Goal: Task Accomplishment & Management: Manage account settings

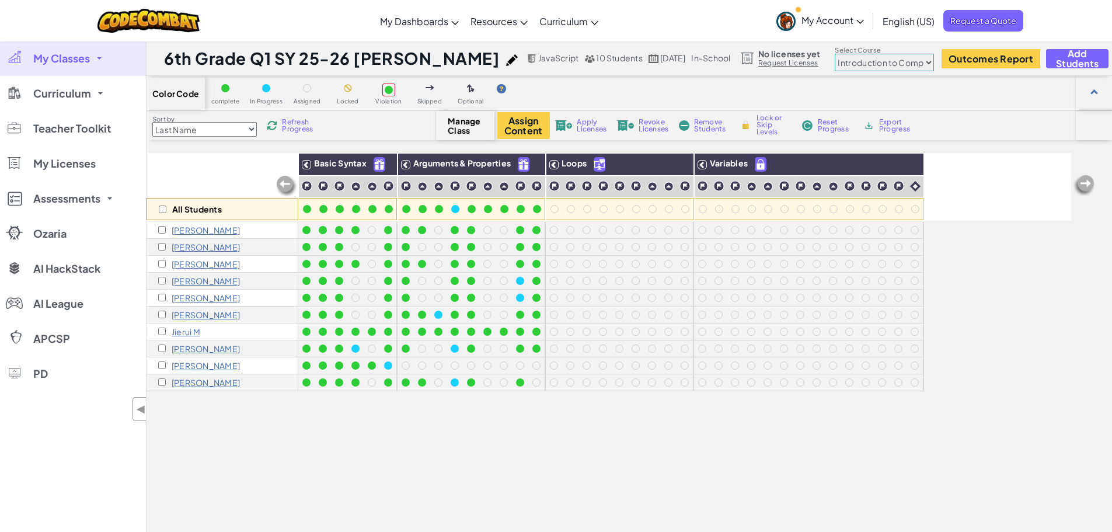
select select "560f1a9f22961295f9427742"
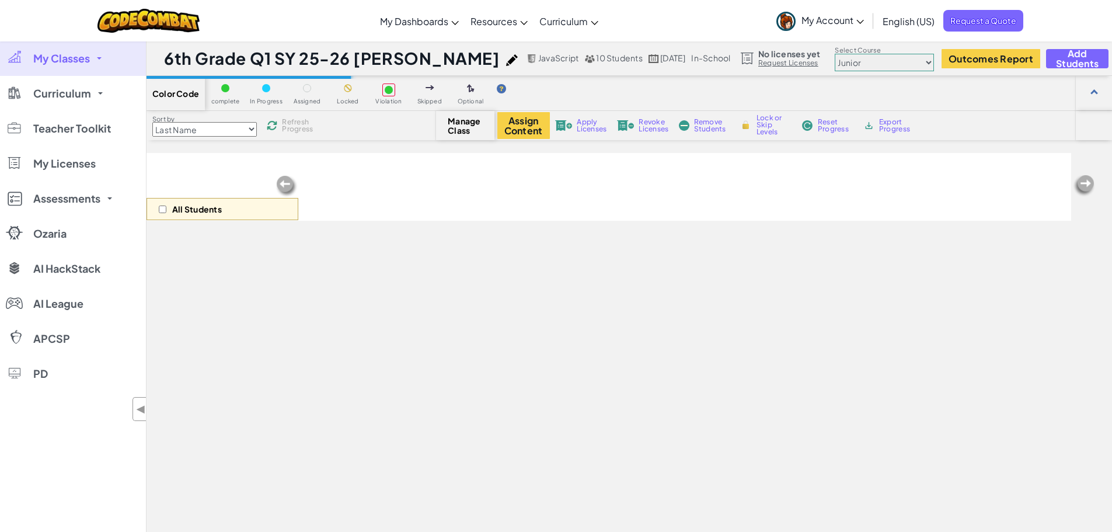
scroll to position [114, 0]
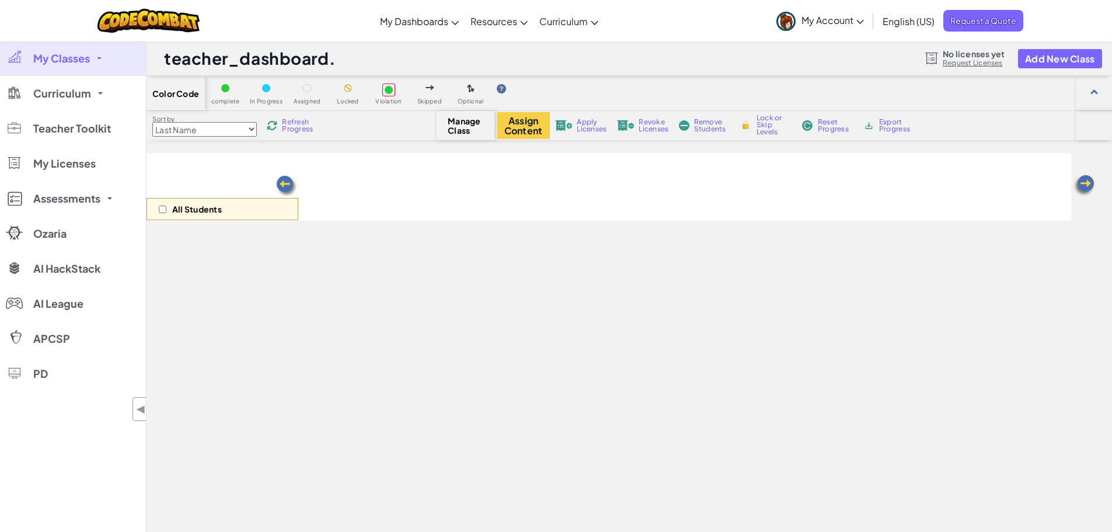
scroll to position [114, 0]
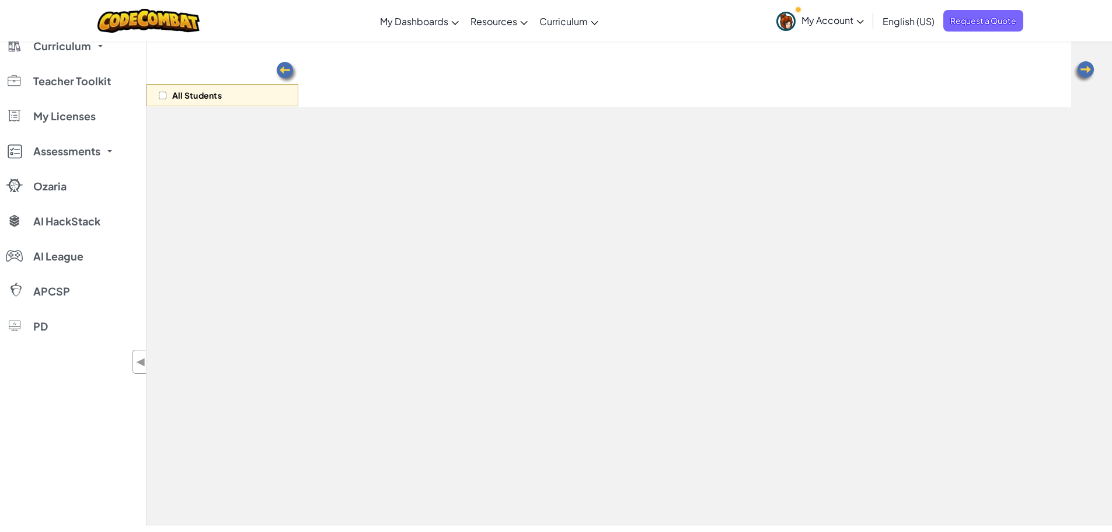
select select "560f1a9f22961295f9427742"
click at [450, 71] on div "All Students" at bounding box center [609, 73] width 925 height 68
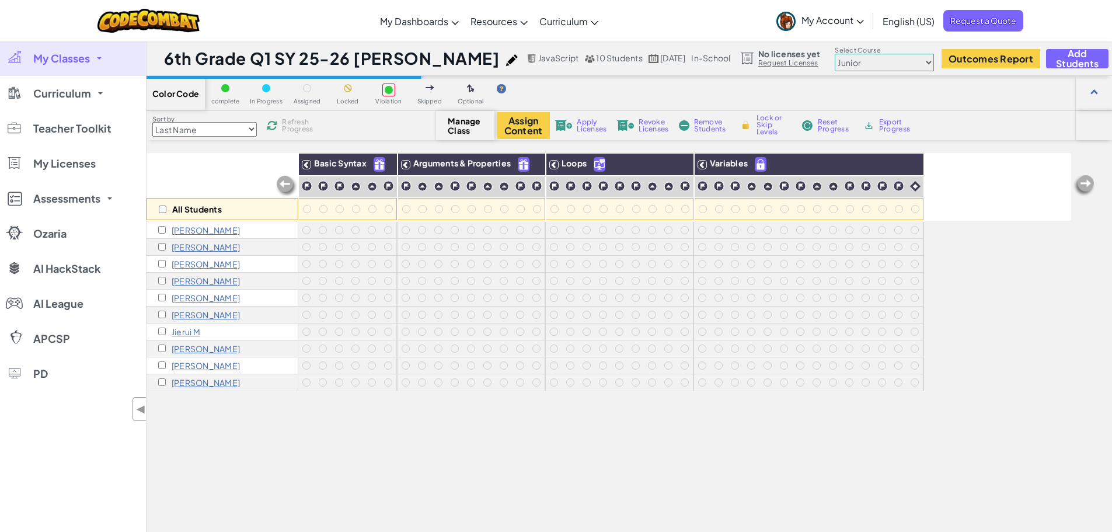
scroll to position [114, 0]
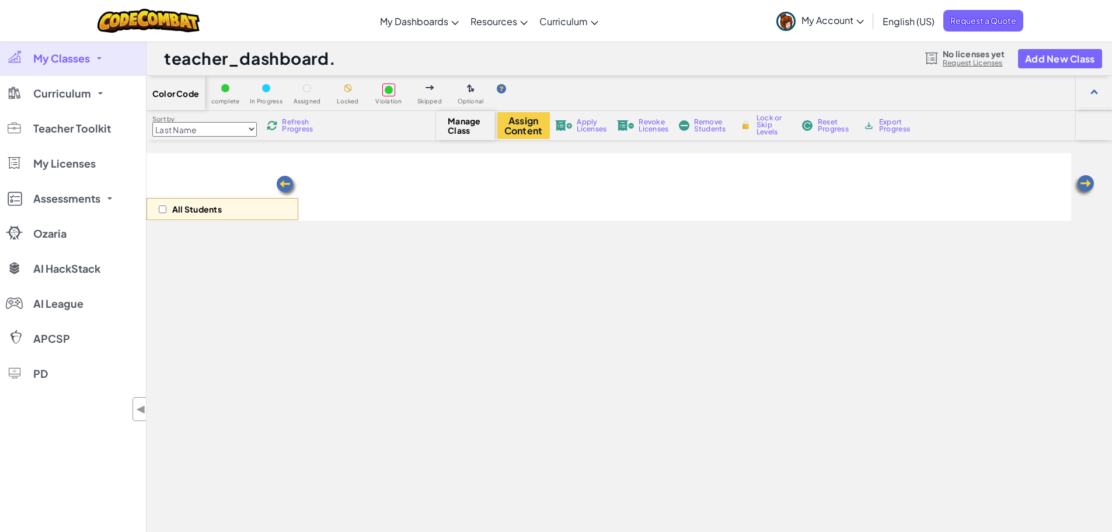
scroll to position [114, 0]
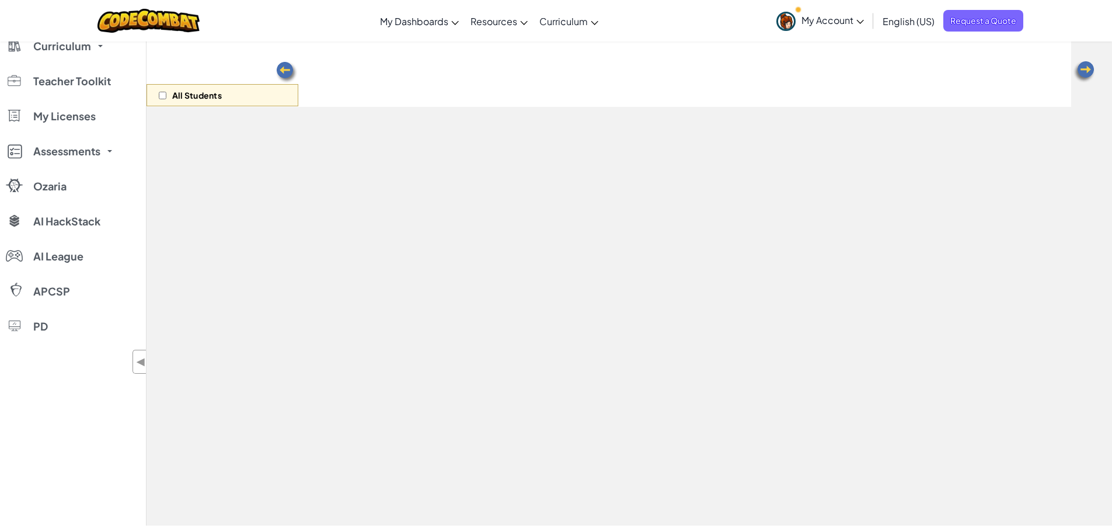
select select "560f1a9f22961295f9427742"
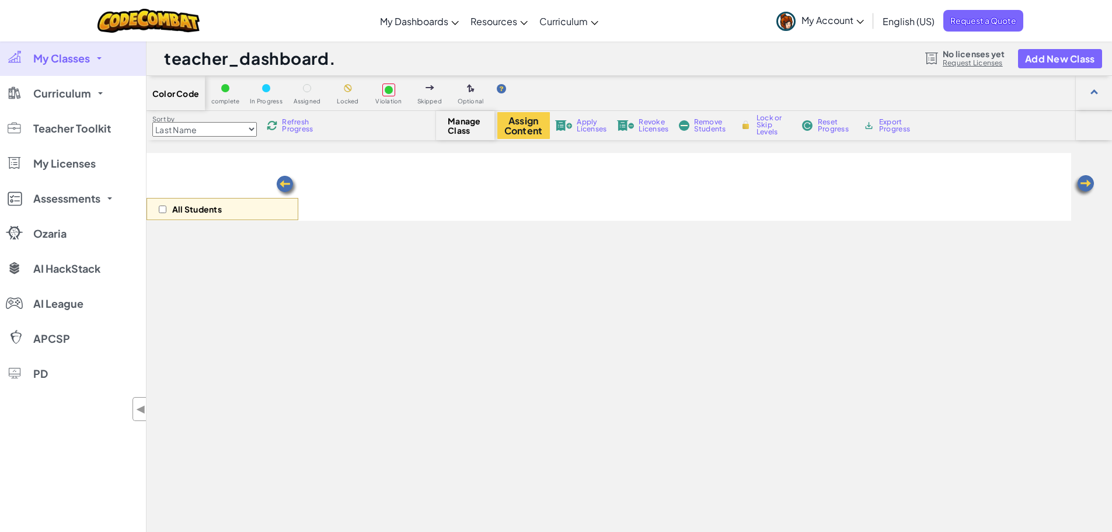
scroll to position [114, 0]
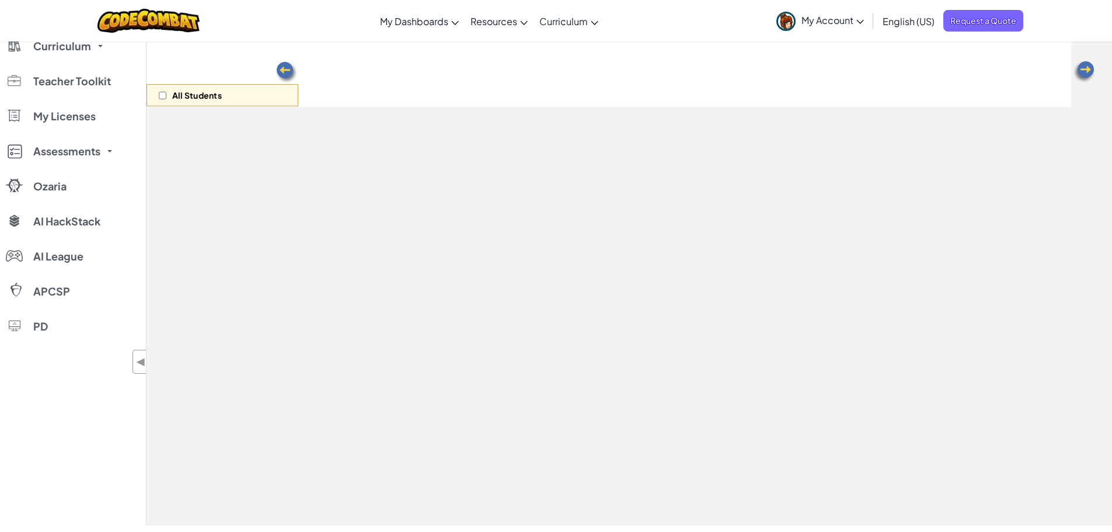
select select "560f1a9f22961295f9427742"
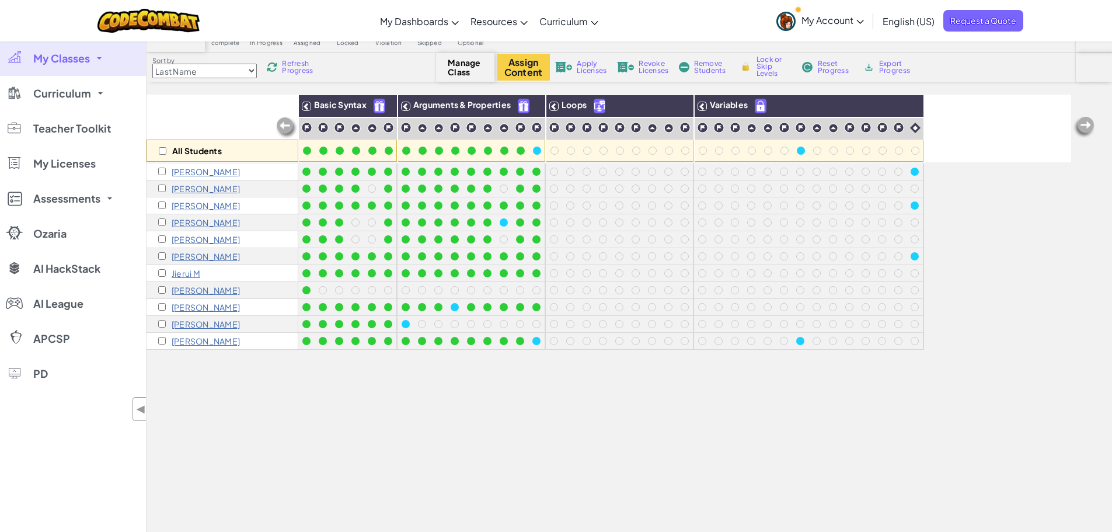
scroll to position [117, 0]
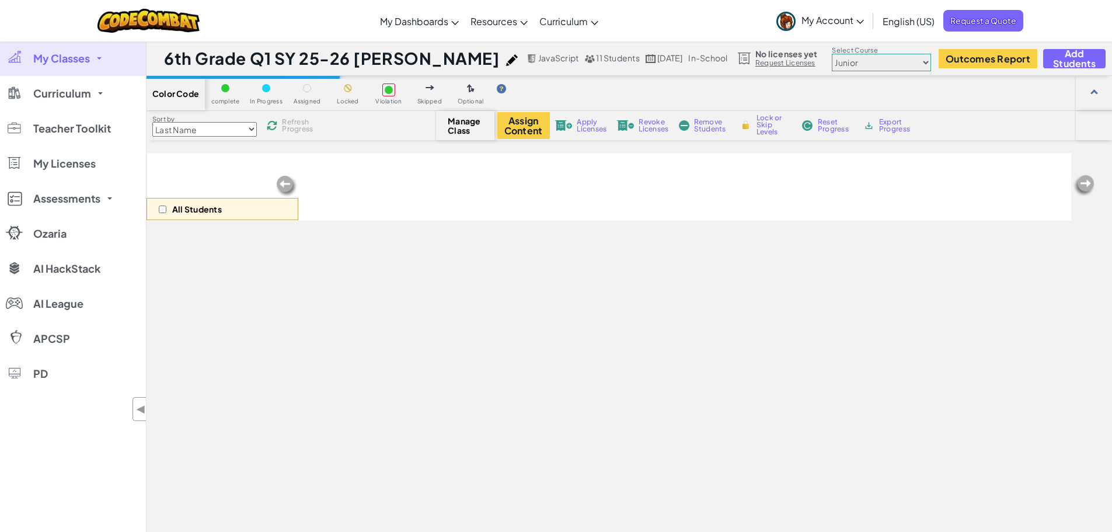
scroll to position [116, 0]
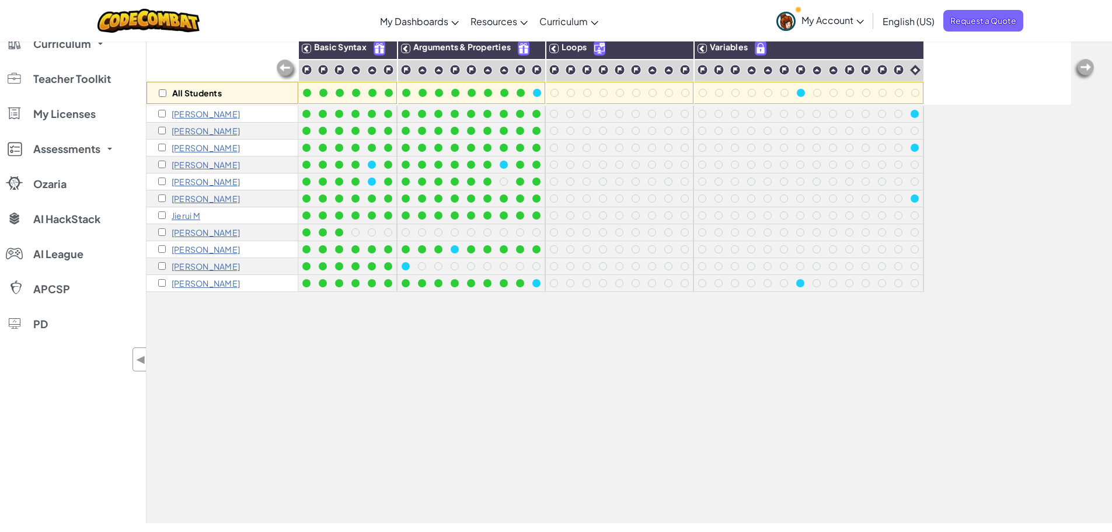
click at [789, 389] on div "All Students Basic Syntax Arguments & Properties Loops Variables Ariana B Claud…" at bounding box center [609, 273] width 925 height 473
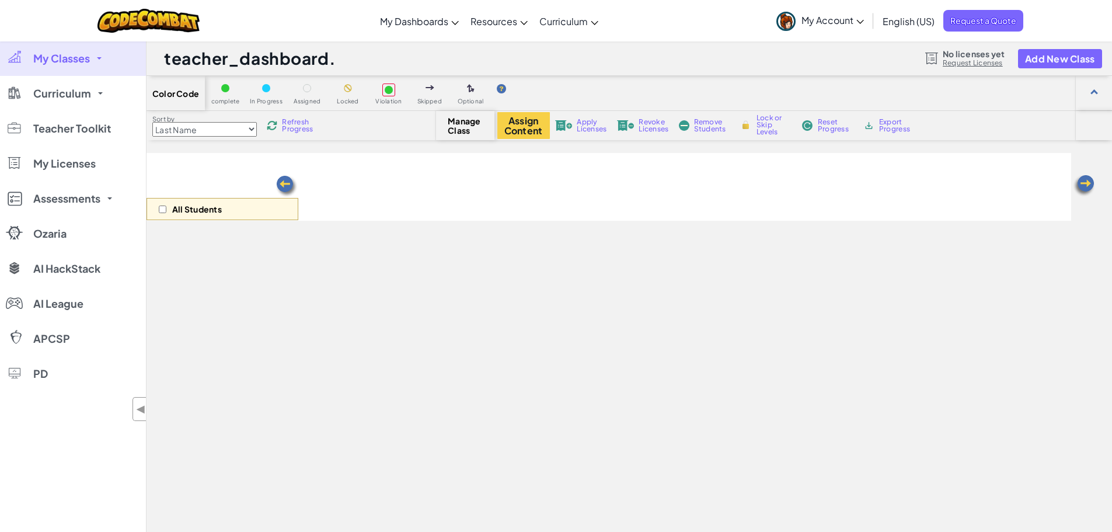
scroll to position [116, 0]
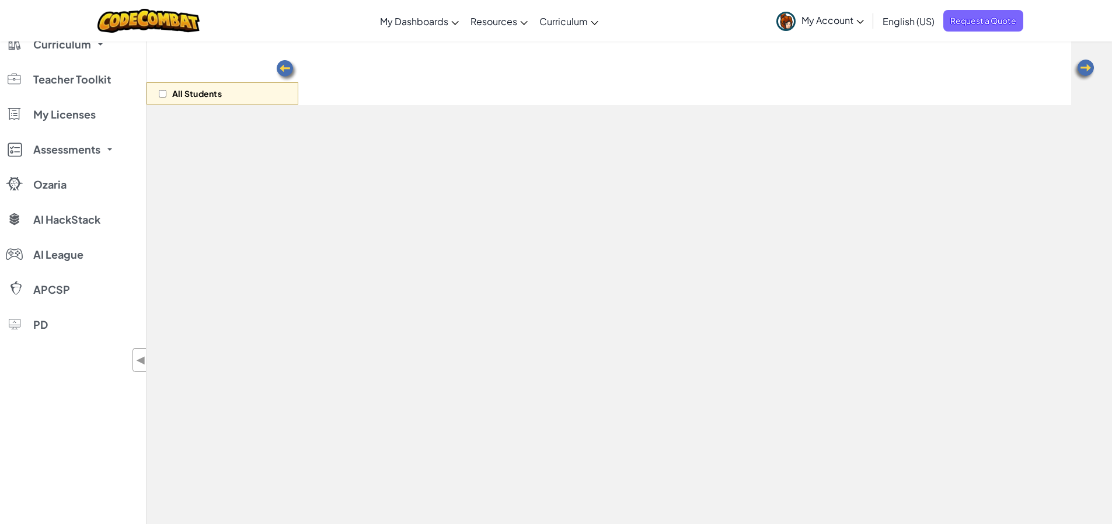
select select "560f1a9f22961295f9427742"
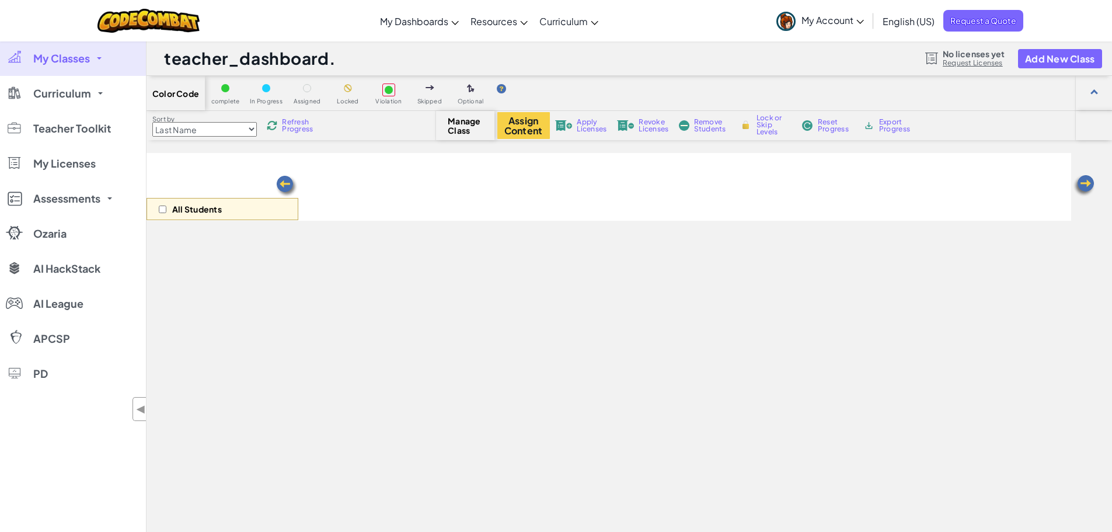
select select "560f1a9f22961295f9427742"
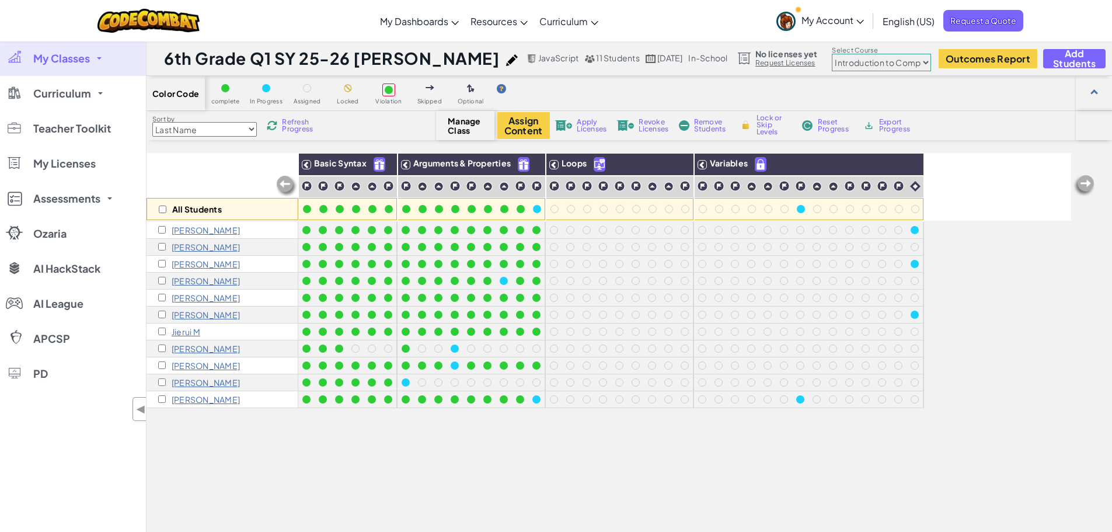
scroll to position [58, 0]
